Goal: Task Accomplishment & Management: Manage account settings

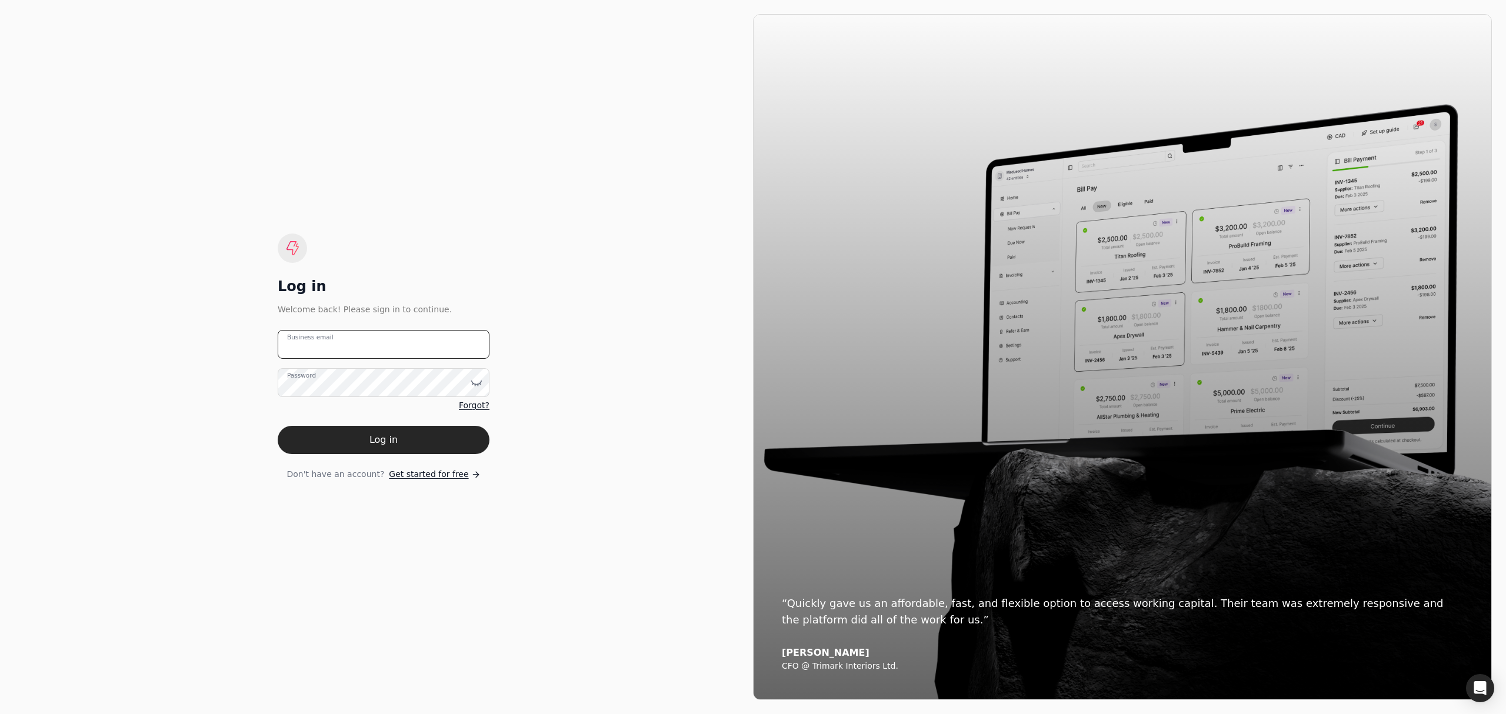
click at [340, 342] on email "Business email" at bounding box center [384, 344] width 212 height 29
type email "[EMAIL_ADDRESS][DOMAIN_NAME]"
click at [278, 426] on button "Log in" at bounding box center [384, 440] width 212 height 28
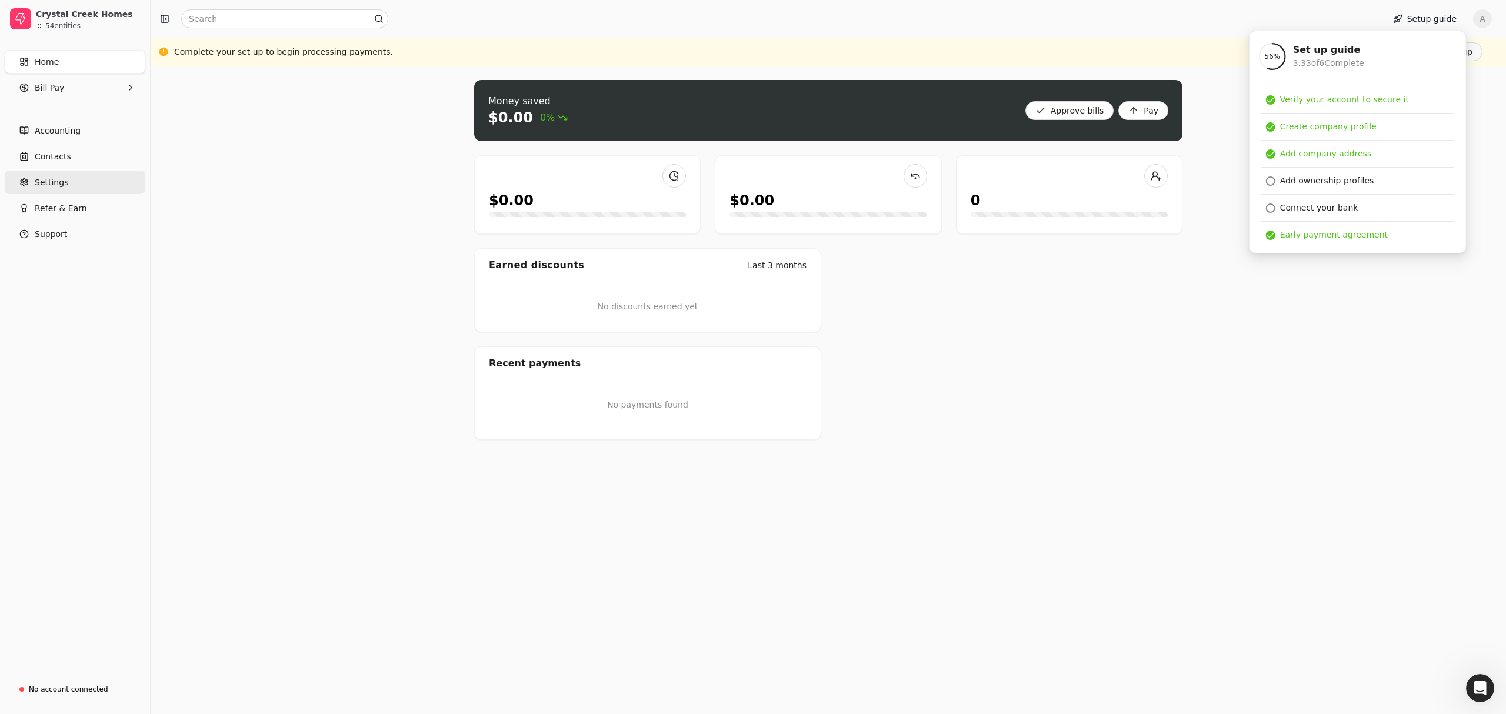
click at [54, 184] on span "Settings" at bounding box center [52, 182] width 34 height 12
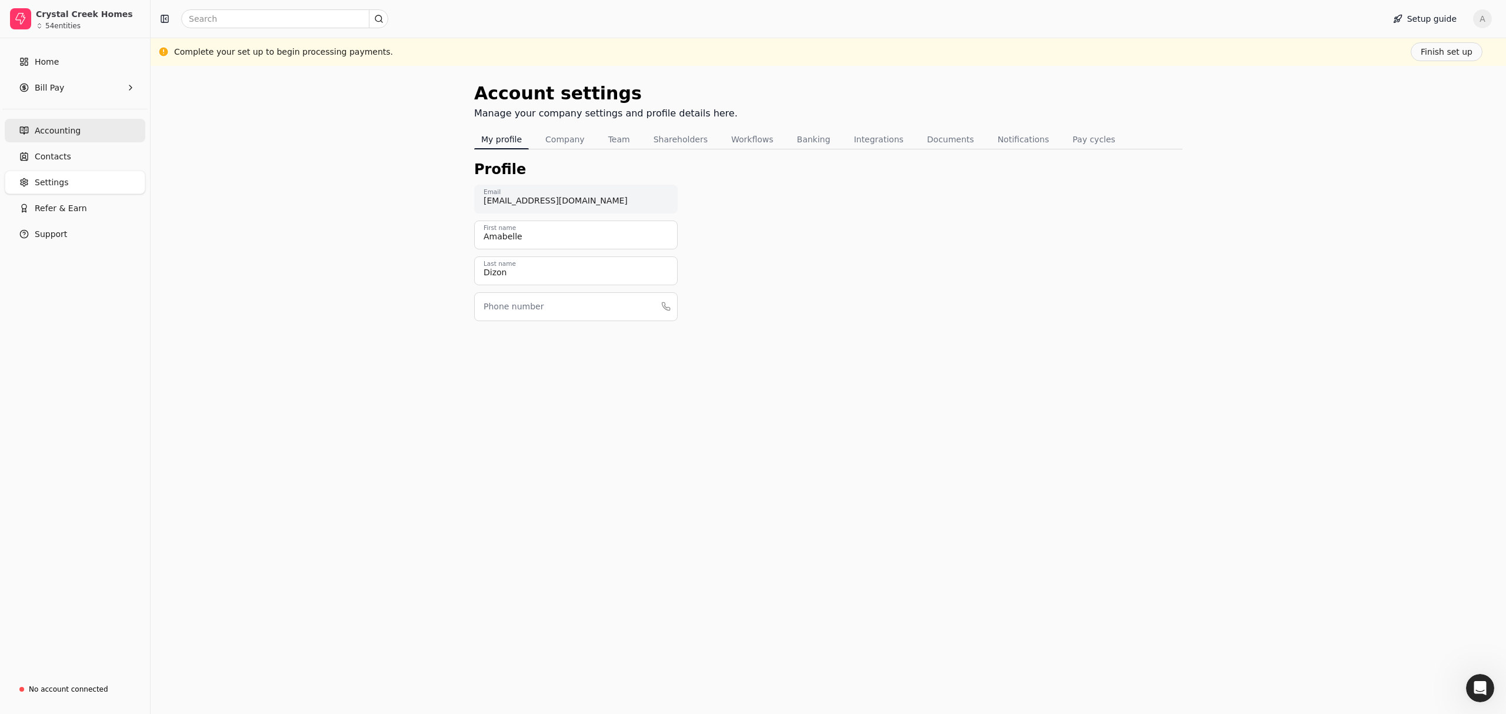
click at [55, 132] on span "Accounting" at bounding box center [58, 131] width 46 height 12
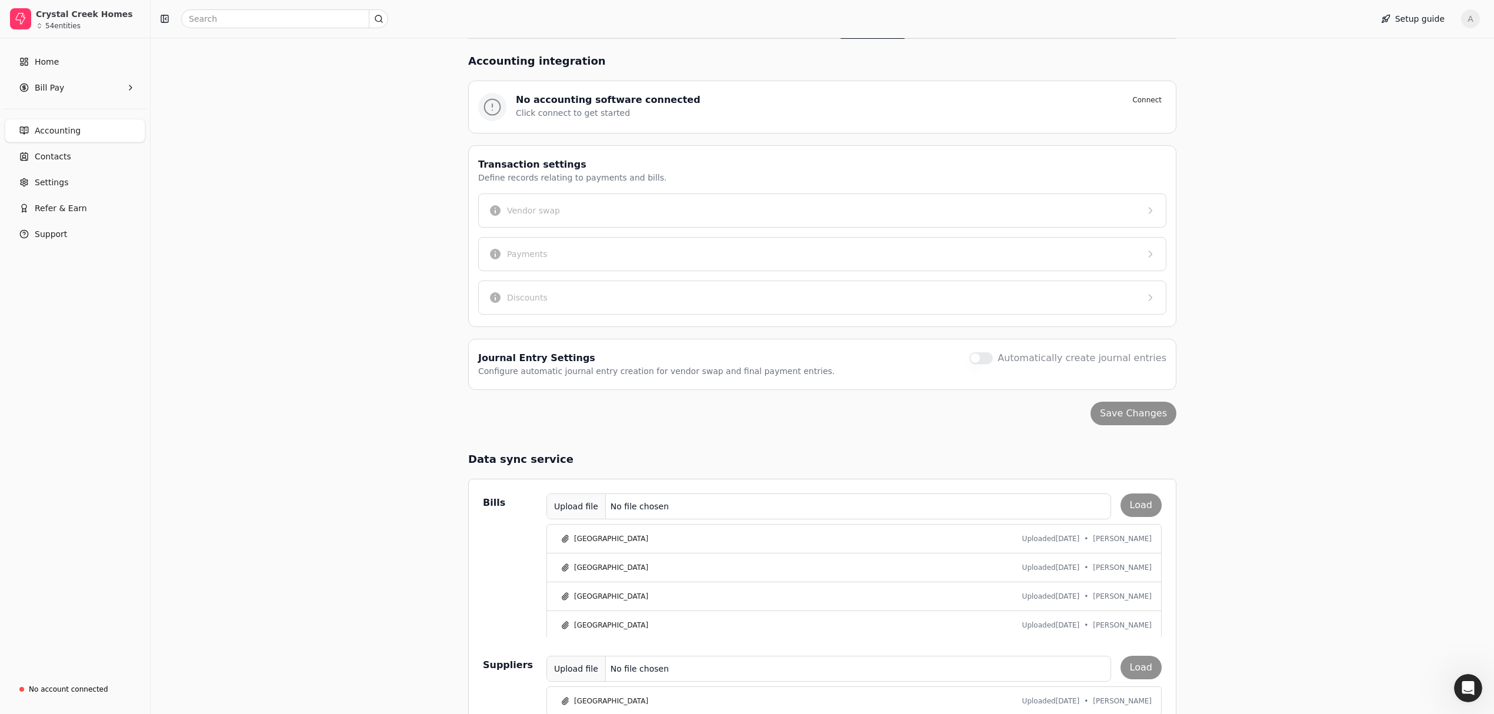
scroll to position [144, 0]
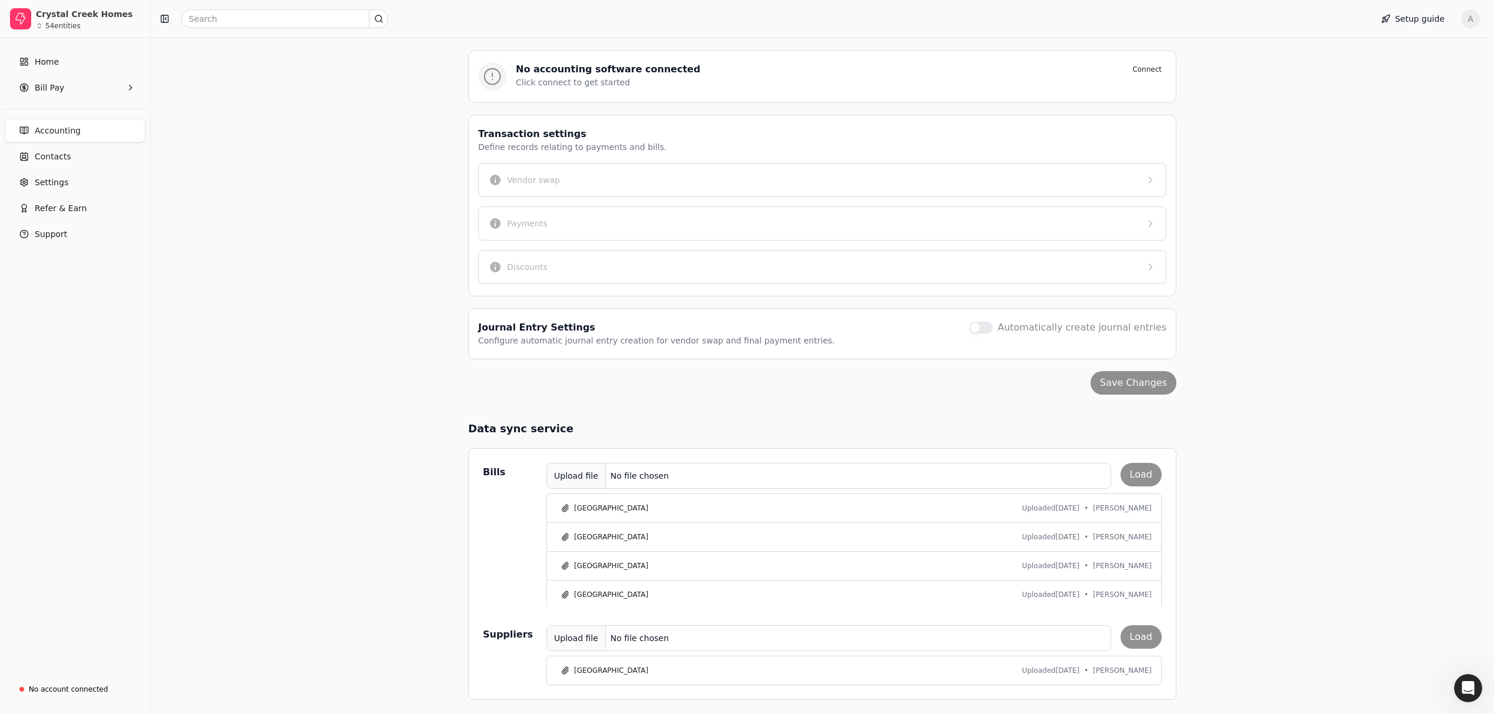
click at [569, 469] on div "Upload file" at bounding box center [576, 476] width 59 height 26
click at [1147, 474] on button "Load" at bounding box center [1140, 475] width 41 height 24
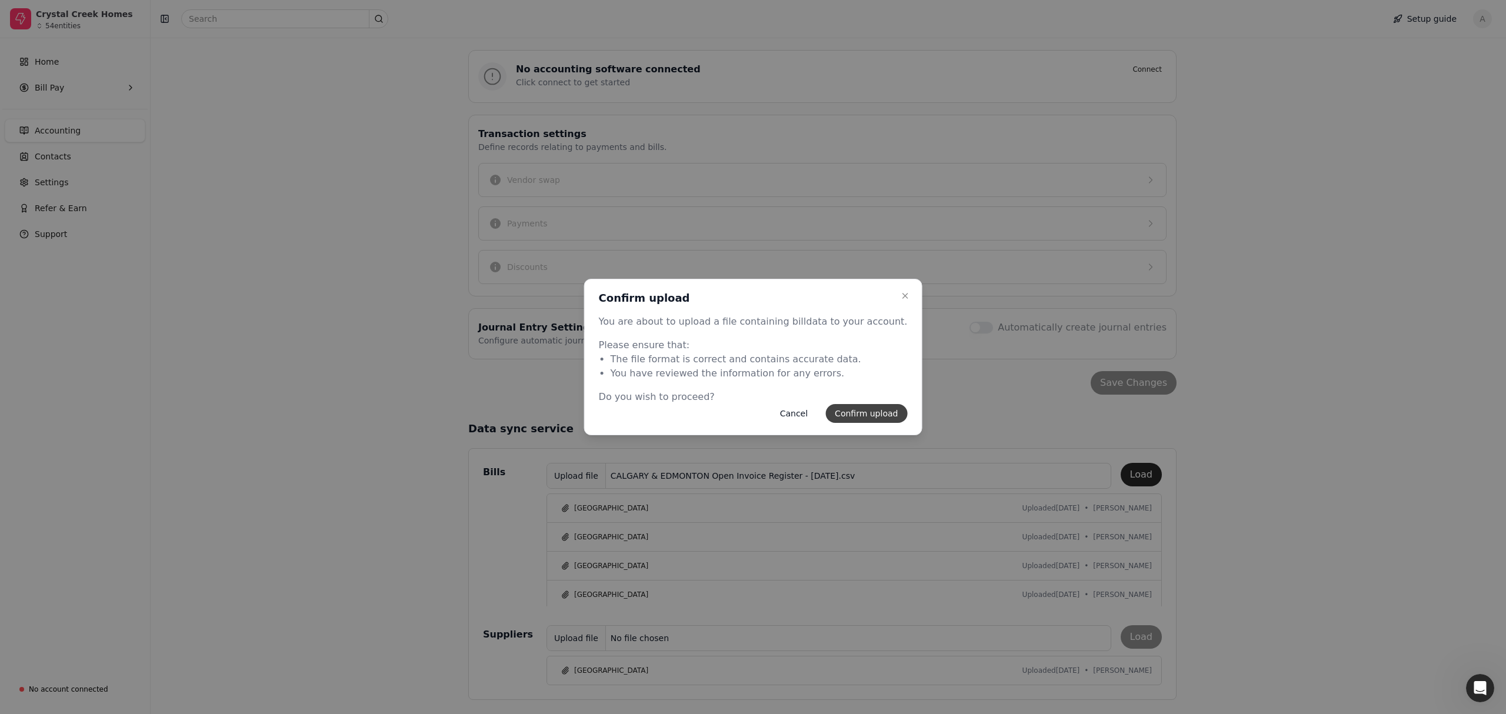
click at [866, 412] on button "Confirm upload" at bounding box center [866, 413] width 82 height 19
